Goal: Find specific page/section: Find specific page/section

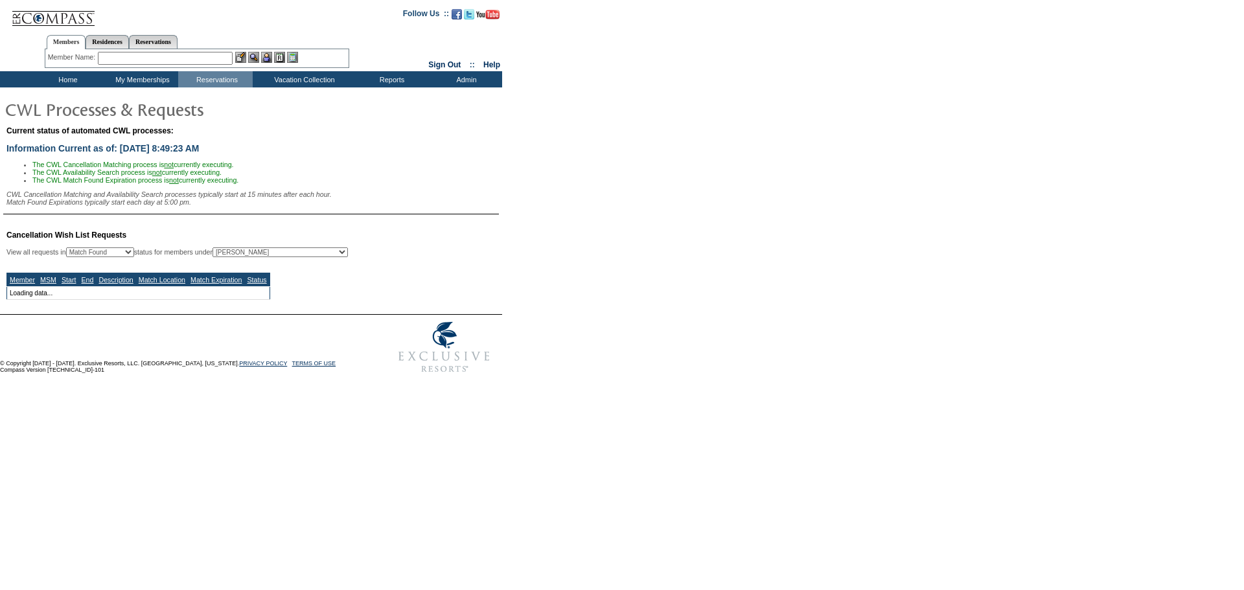
select select "50"
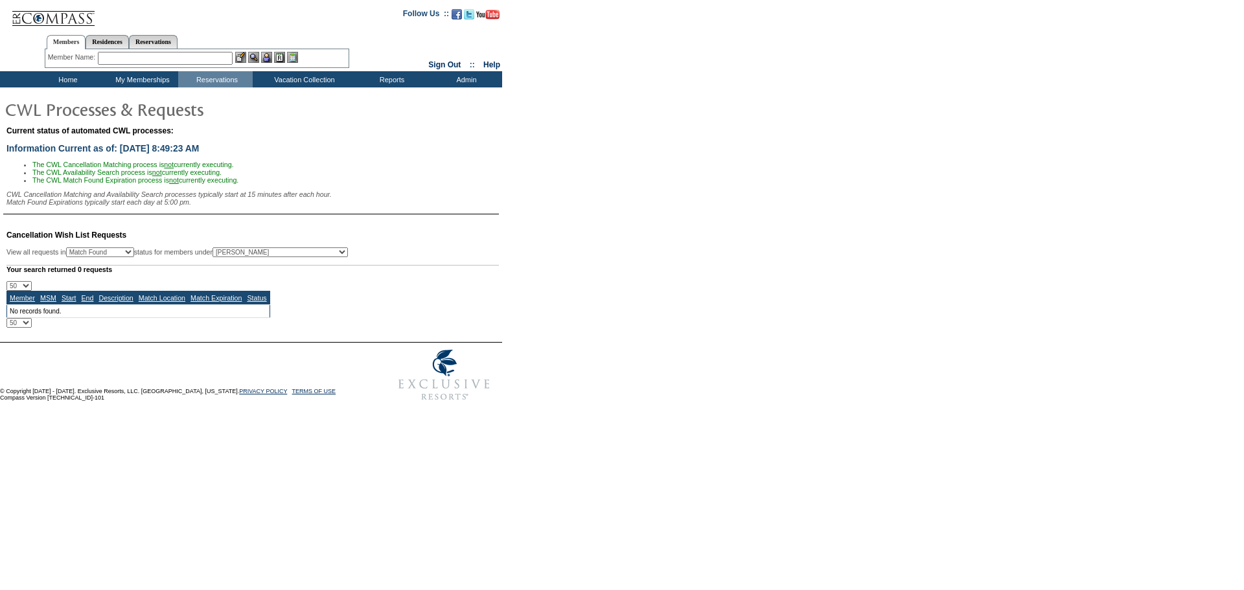
click at [348, 257] on select "All MSMs [PERSON_NAME] Accounting (MSM), Team Admin, IT Group Administrator, Me…" at bounding box center [280, 253] width 135 height 10
select select "-1"
click at [246, 255] on select "All MSMs [PERSON_NAME] Accounting (MSM), Team Admin, IT Group Administrator, Me…" at bounding box center [280, 253] width 135 height 10
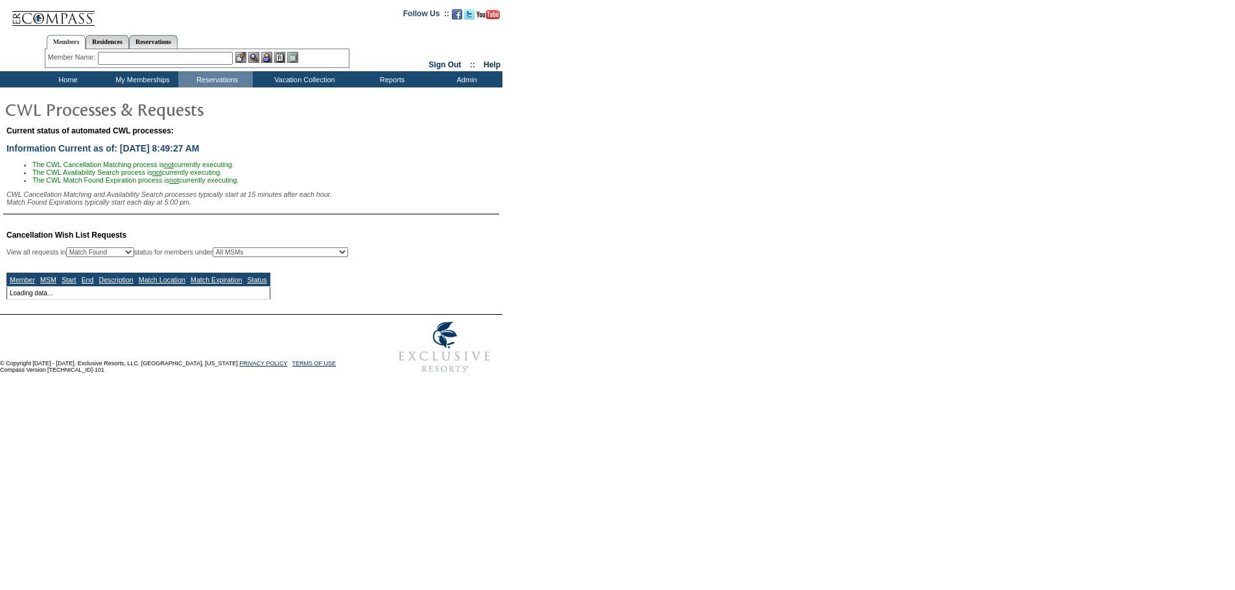
select select "50"
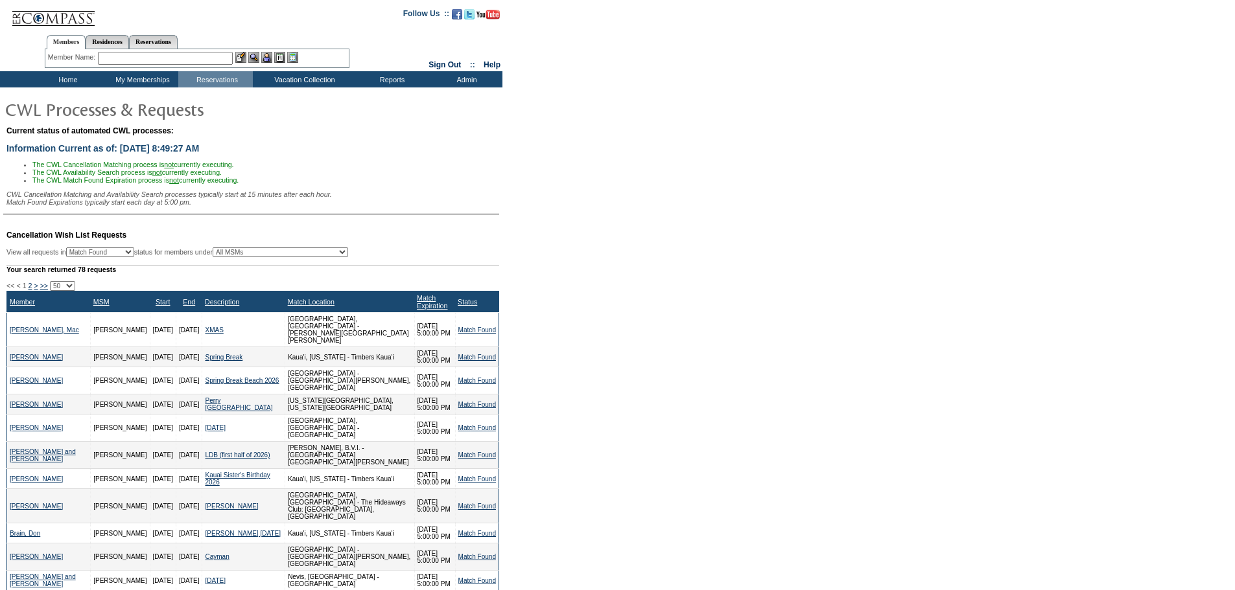
click at [424, 310] on div "Match Expiration" at bounding box center [435, 302] width 36 height 16
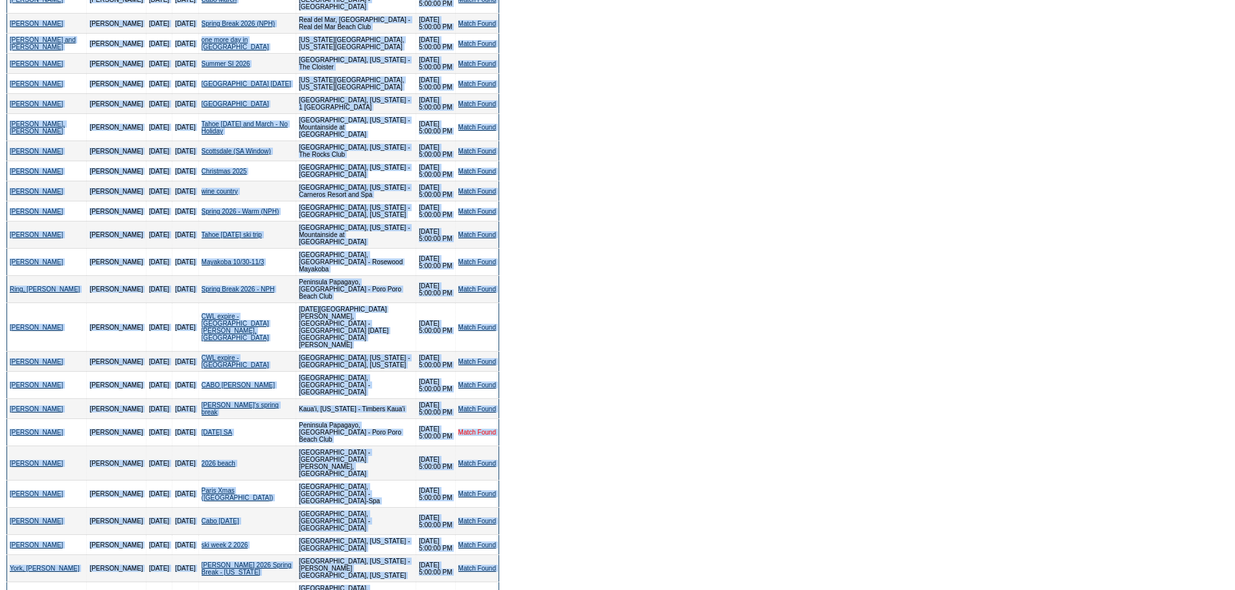
scroll to position [703, 0]
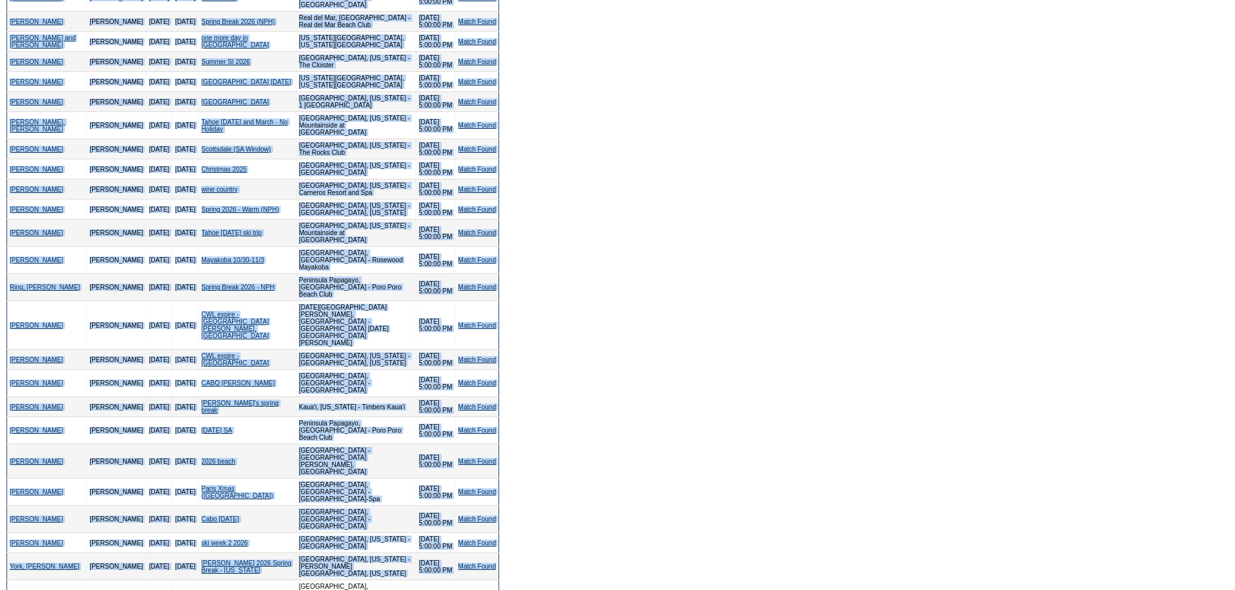
drag, startPoint x: 1, startPoint y: 291, endPoint x: 498, endPoint y: 429, distance: 515.9
click at [498, 429] on table "Cancellation Wish List Requests View all requests in Any Open / Processing Matc…" at bounding box center [251, 226] width 502 height 1423
copy td "<< < 1 2 > >> 10 25 50 100 500 Member MSM Start End Description Match Location …"
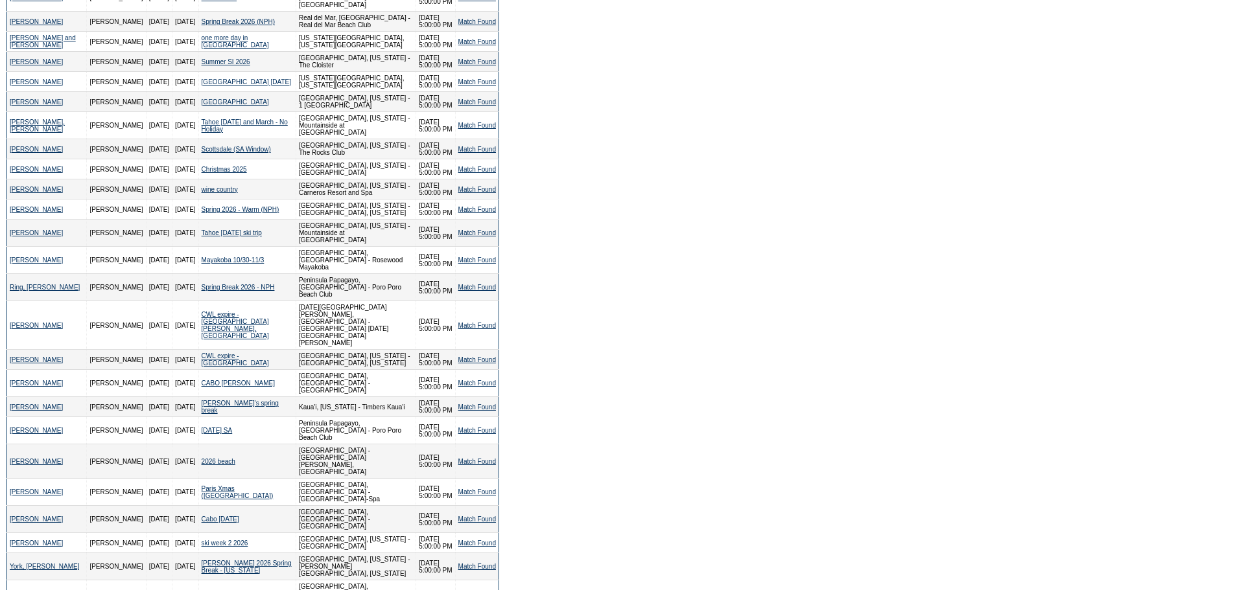
click at [590, 204] on form "Follow Us ::" at bounding box center [617, 150] width 1235 height 1707
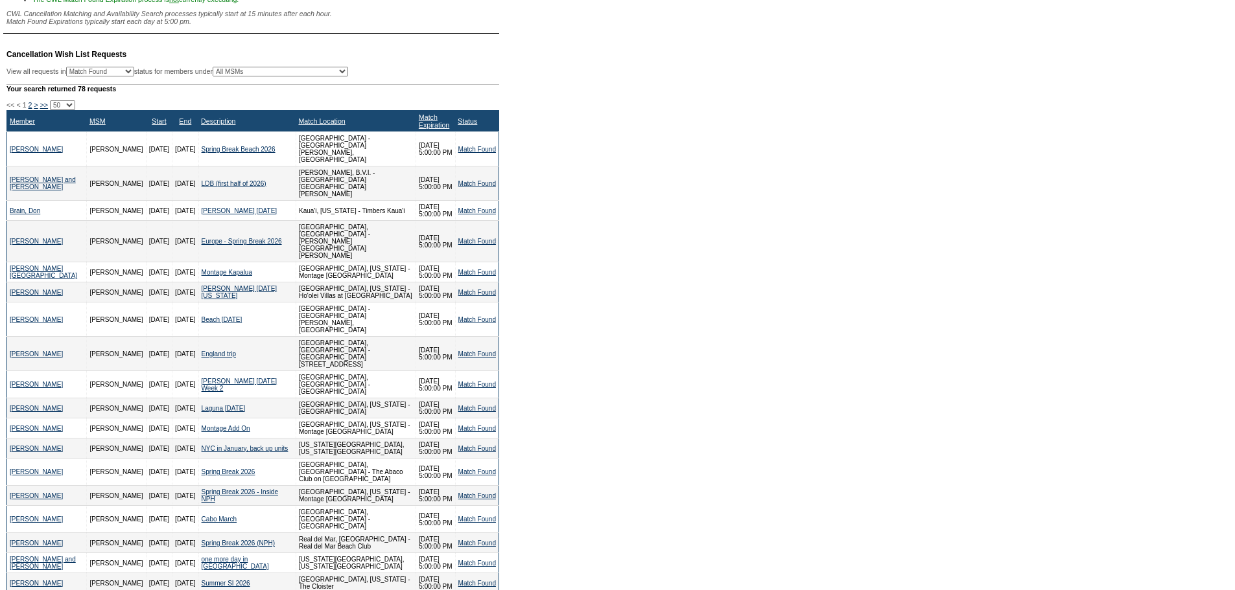
scroll to position [7, 0]
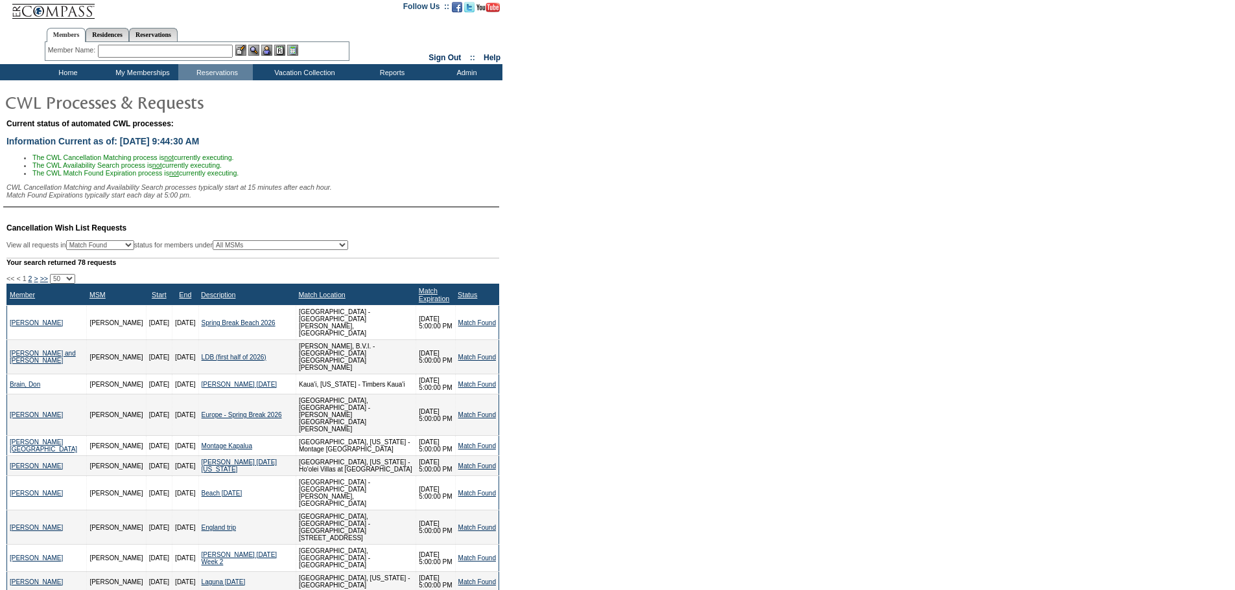
click at [51, 73] on td "Home" at bounding box center [66, 72] width 75 height 16
